Goal: Check status: Check status

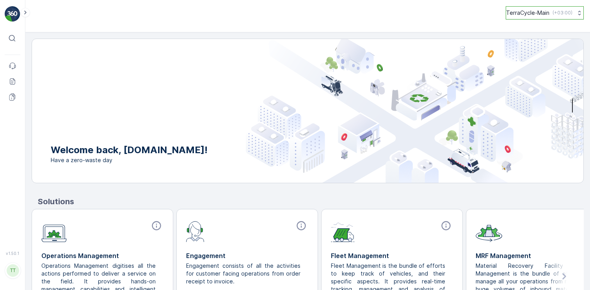
click at [516, 11] on p "TerraCycle-Main" at bounding box center [527, 13] width 43 height 8
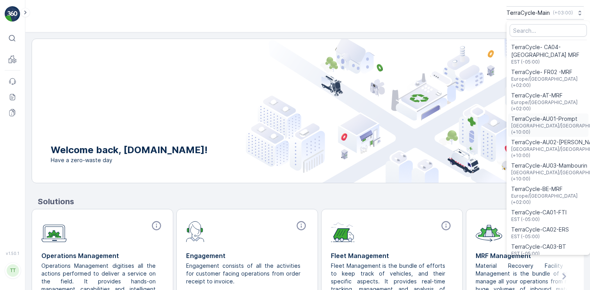
click at [535, 115] on span "TerraCycle-AU01-Prompt" at bounding box center [560, 119] width 99 height 8
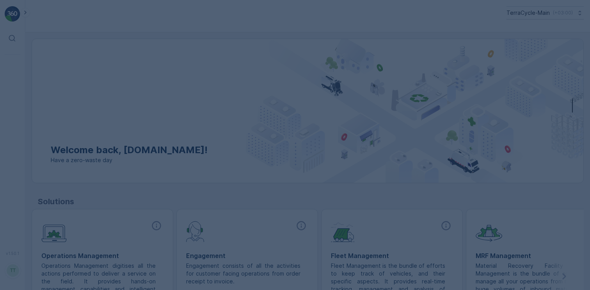
click at [27, 12] on div at bounding box center [295, 145] width 590 height 290
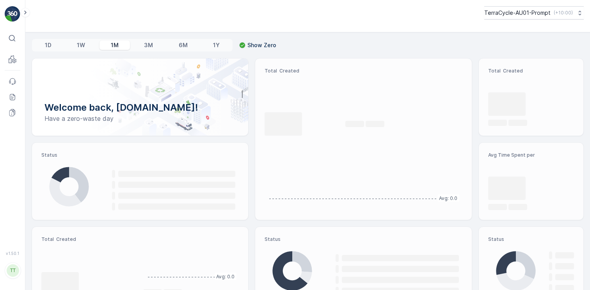
click at [27, 14] on icon at bounding box center [25, 12] width 9 height 9
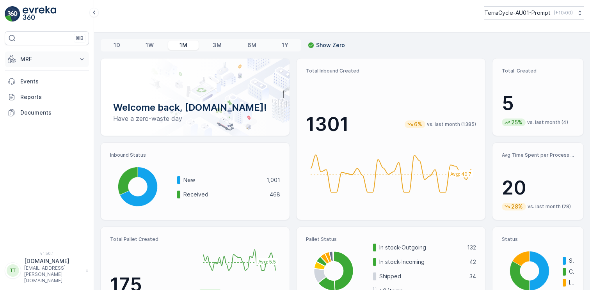
click at [38, 57] on p "MRF" at bounding box center [46, 59] width 53 height 8
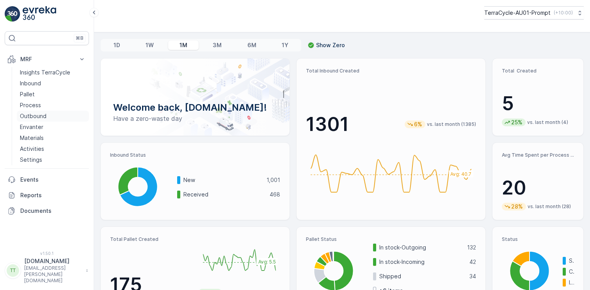
click at [34, 118] on p "Outbound" at bounding box center [33, 116] width 27 height 8
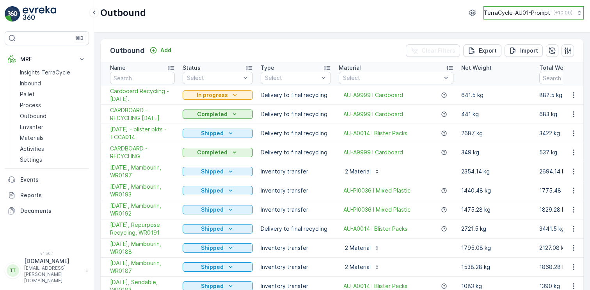
click at [528, 14] on p "TerraCycle-AU01-Prompt" at bounding box center [517, 13] width 66 height 8
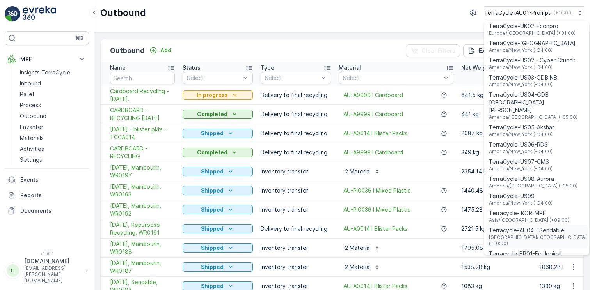
scroll to position [516, 0]
click at [530, 228] on span "Terracycle-AU04 - Sendable" at bounding box center [538, 232] width 99 height 8
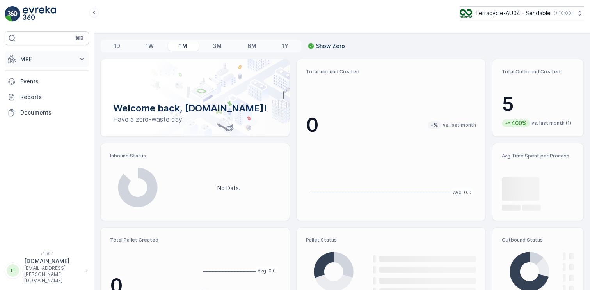
click at [72, 59] on p "MRF" at bounding box center [46, 59] width 53 height 8
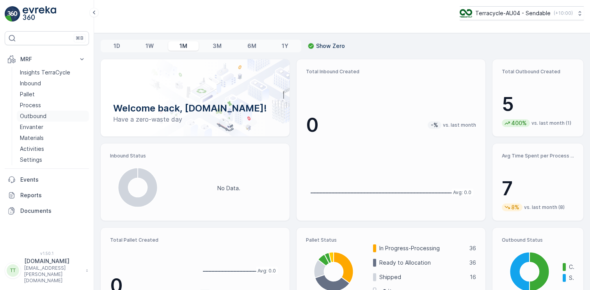
click at [32, 115] on p "Outbound" at bounding box center [33, 116] width 27 height 8
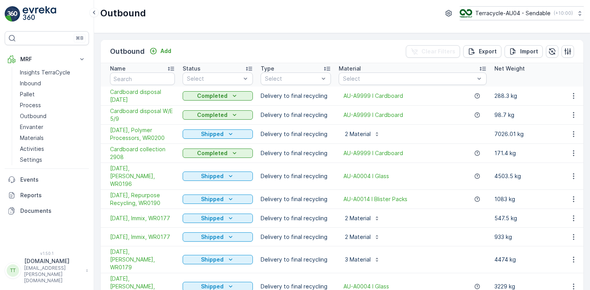
click at [150, 135] on span "03/09/2025, Polymer Processors, WR0200" at bounding box center [142, 134] width 65 height 16
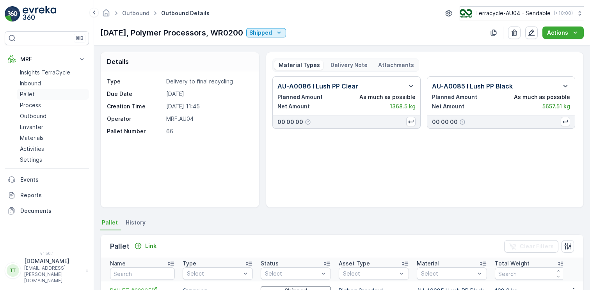
click at [22, 94] on p "Pallet" at bounding box center [27, 95] width 15 height 8
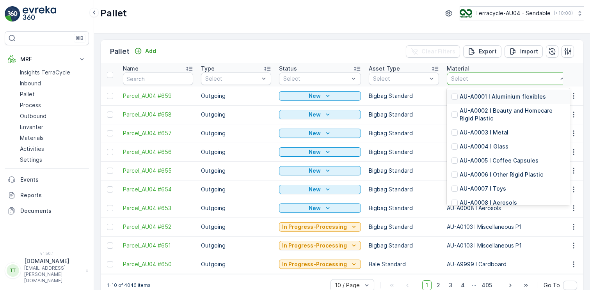
type input "AU-A0084 I PET Plastic"
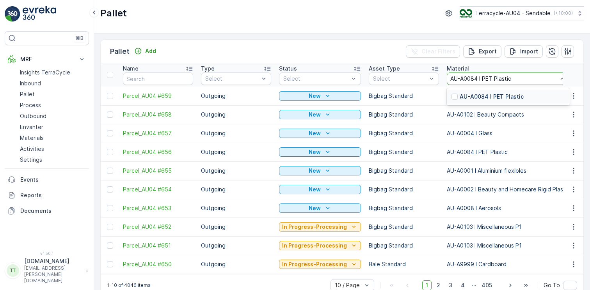
click at [451, 94] on div at bounding box center [454, 97] width 6 height 6
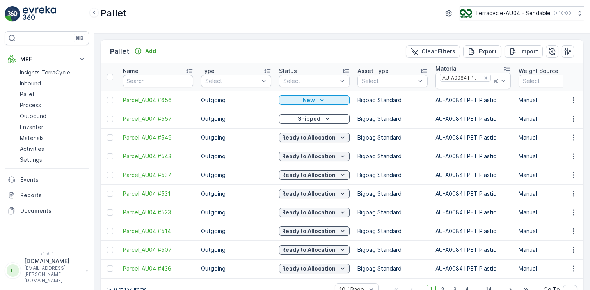
click at [164, 141] on span "Parcel_AU04 #549" at bounding box center [158, 138] width 70 height 8
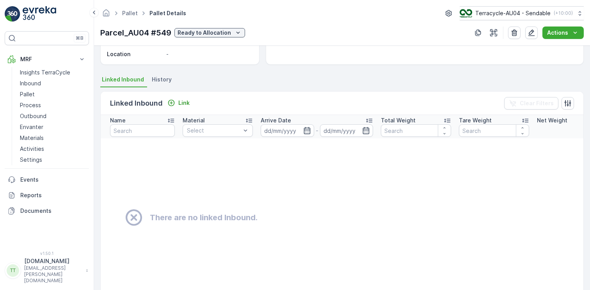
scroll to position [142, 0]
click at [152, 79] on span "History" at bounding box center [162, 81] width 20 height 8
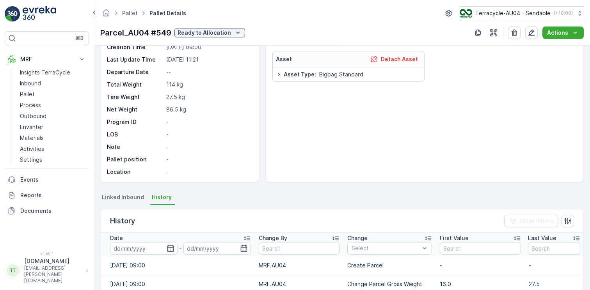
scroll to position [0, 0]
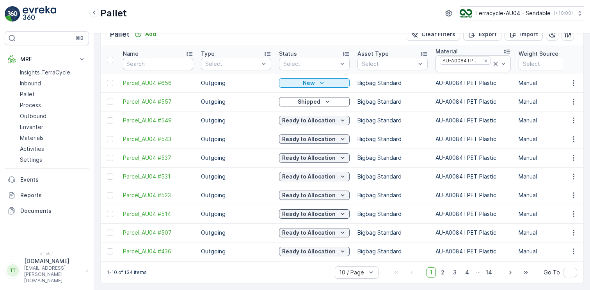
scroll to position [21, 0]
